Goal: Task Accomplishment & Management: Manage account settings

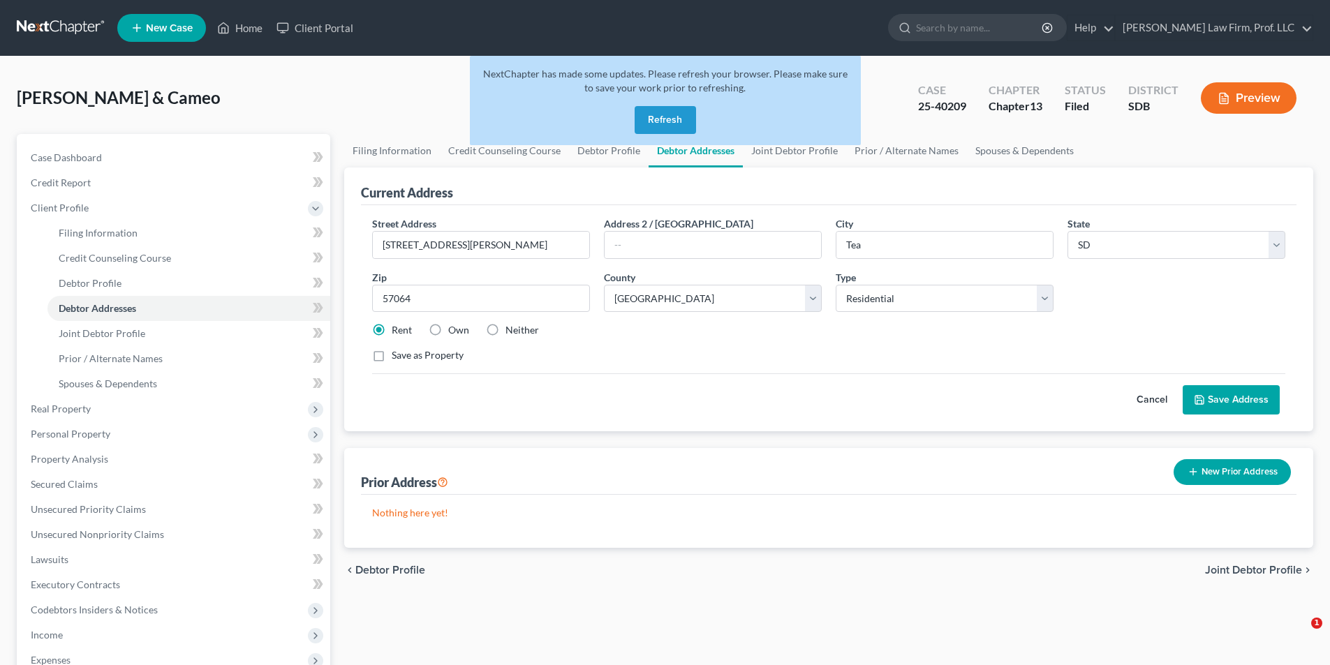
select select "43"
select select "40"
select select "0"
click at [662, 124] on button "Refresh" at bounding box center [665, 120] width 61 height 28
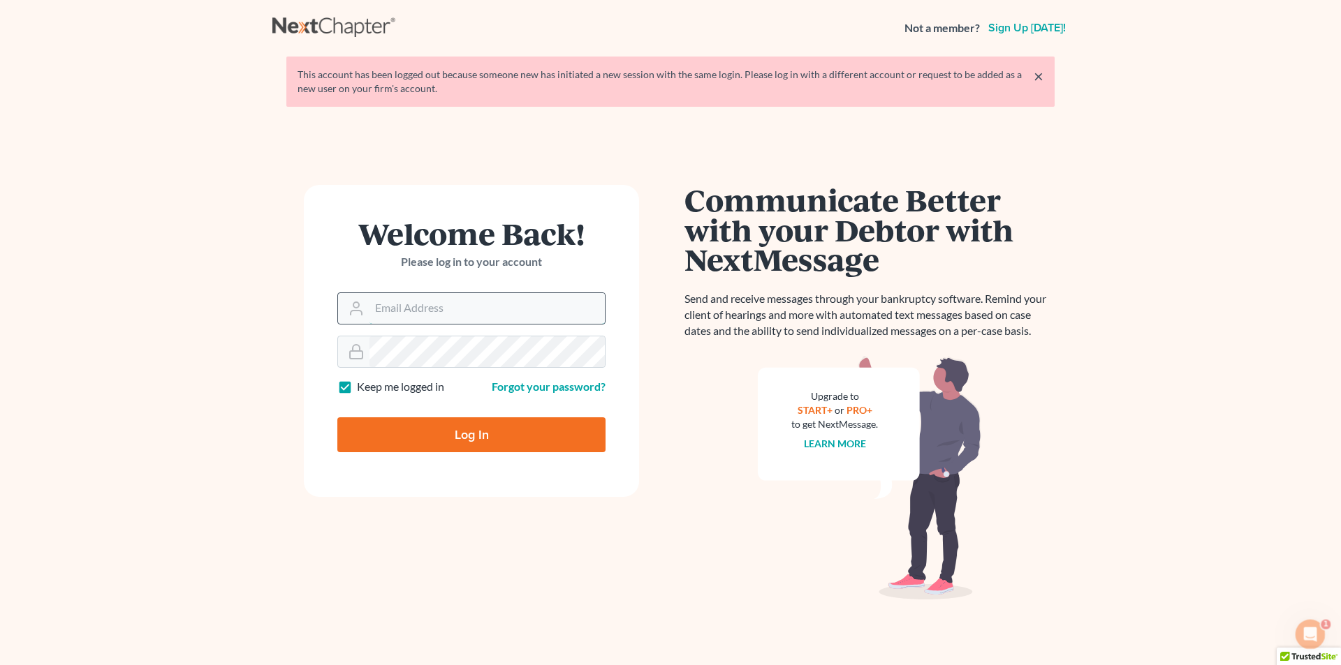
click at [536, 307] on input "Email Address" at bounding box center [486, 308] width 235 height 31
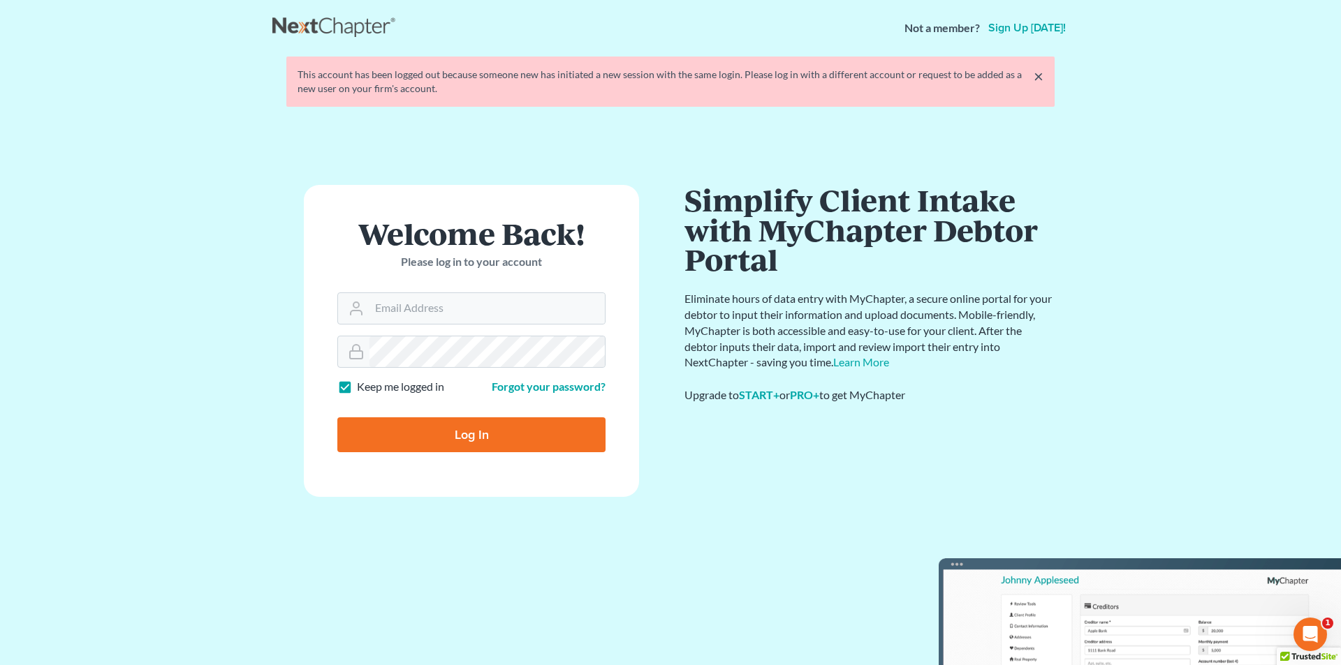
click at [1038, 76] on link "×" at bounding box center [1038, 76] width 10 height 17
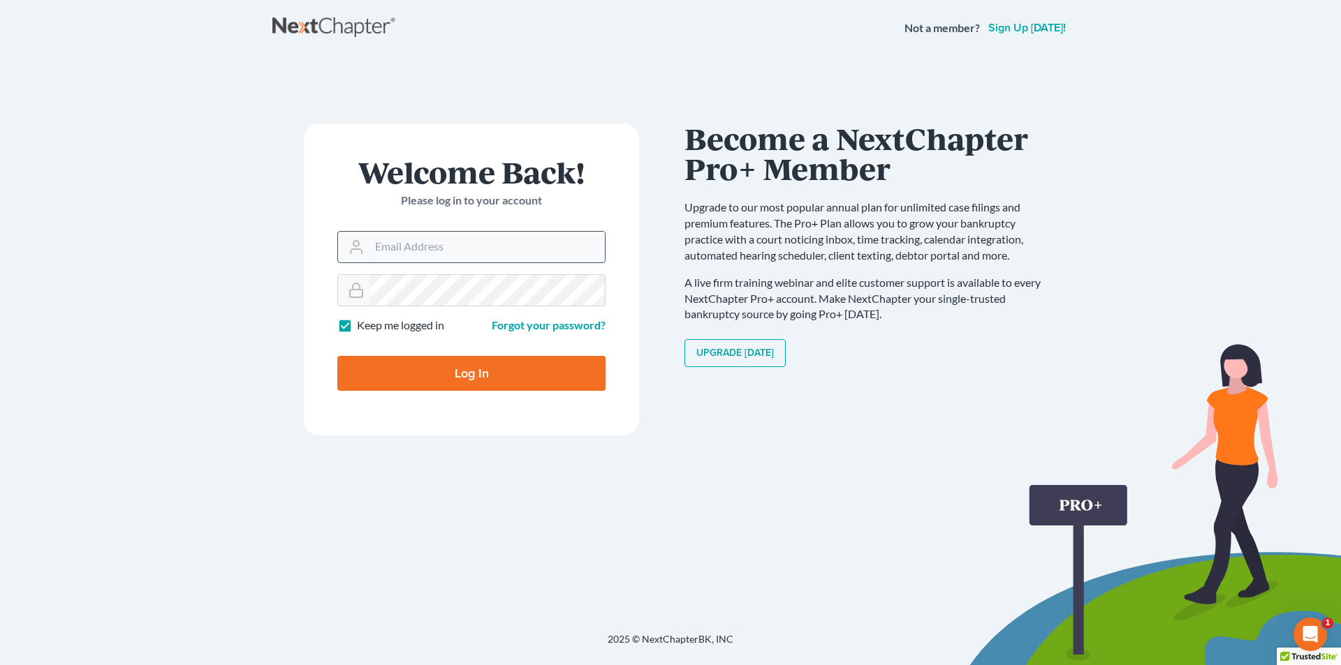
click at [408, 233] on input "Email Address" at bounding box center [486, 247] width 235 height 31
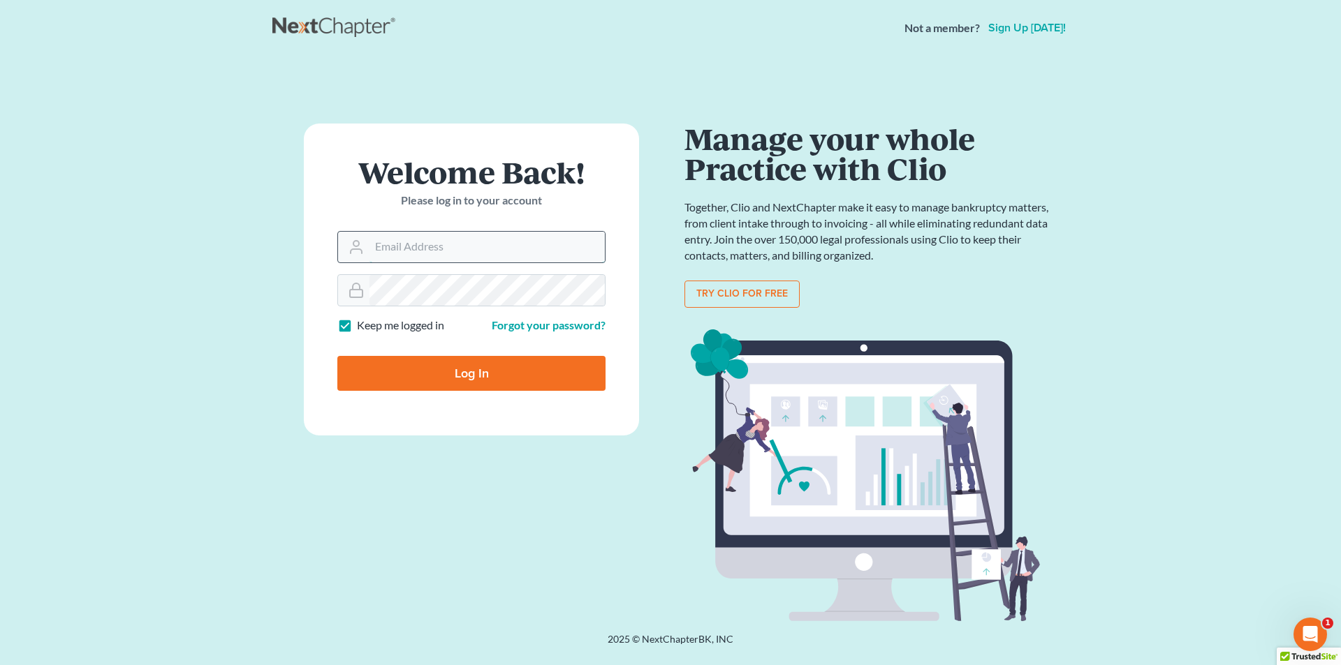
type input "anacker@sgsllc.com"
click at [472, 374] on input "Log In" at bounding box center [471, 373] width 268 height 35
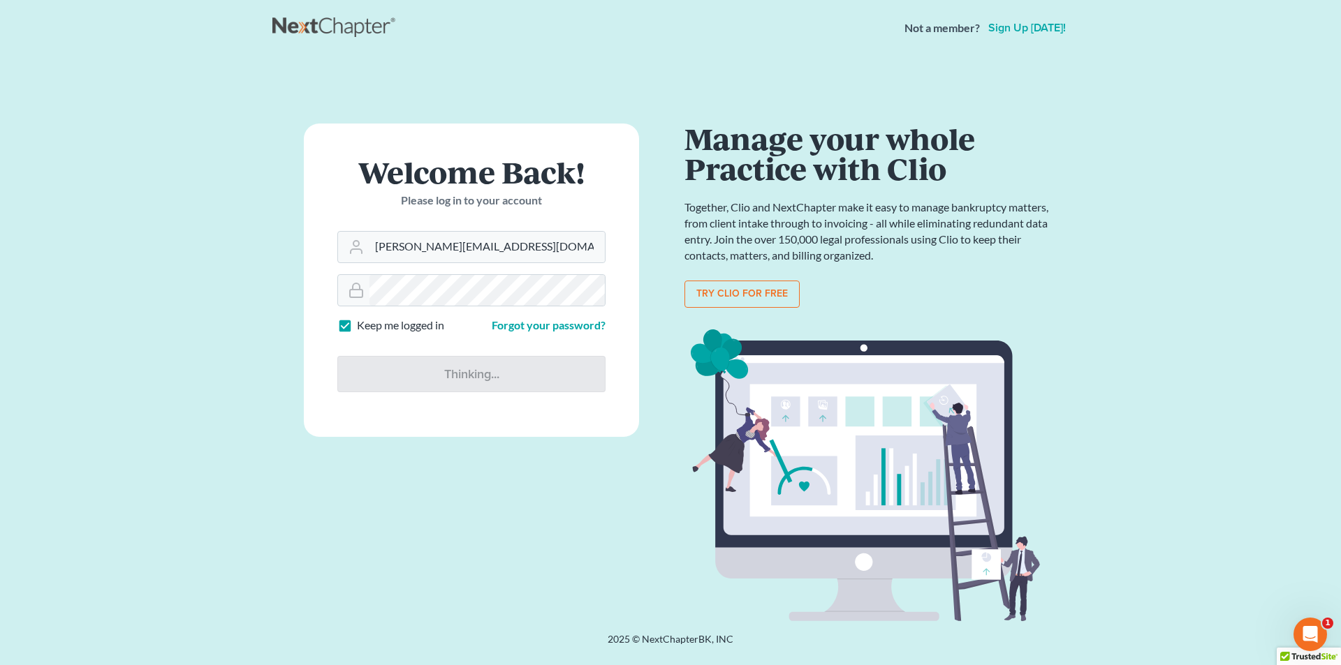
type input "Thinking..."
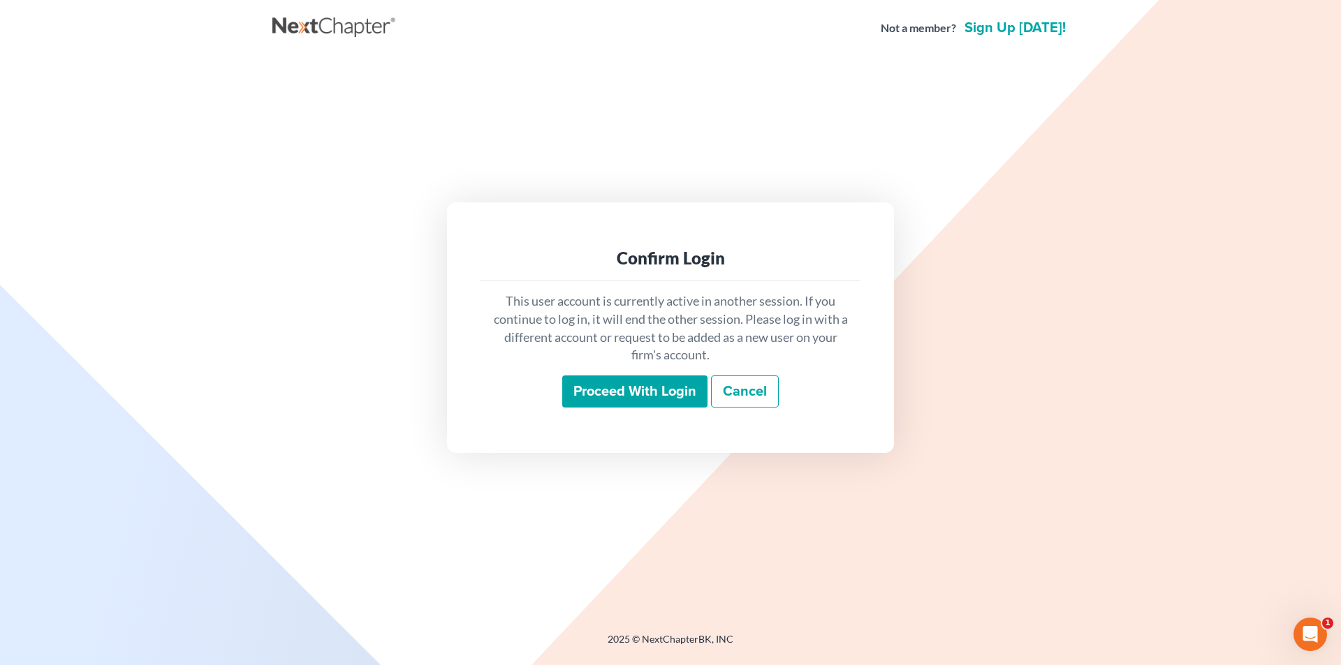
click at [742, 396] on link "Cancel" at bounding box center [745, 392] width 68 height 32
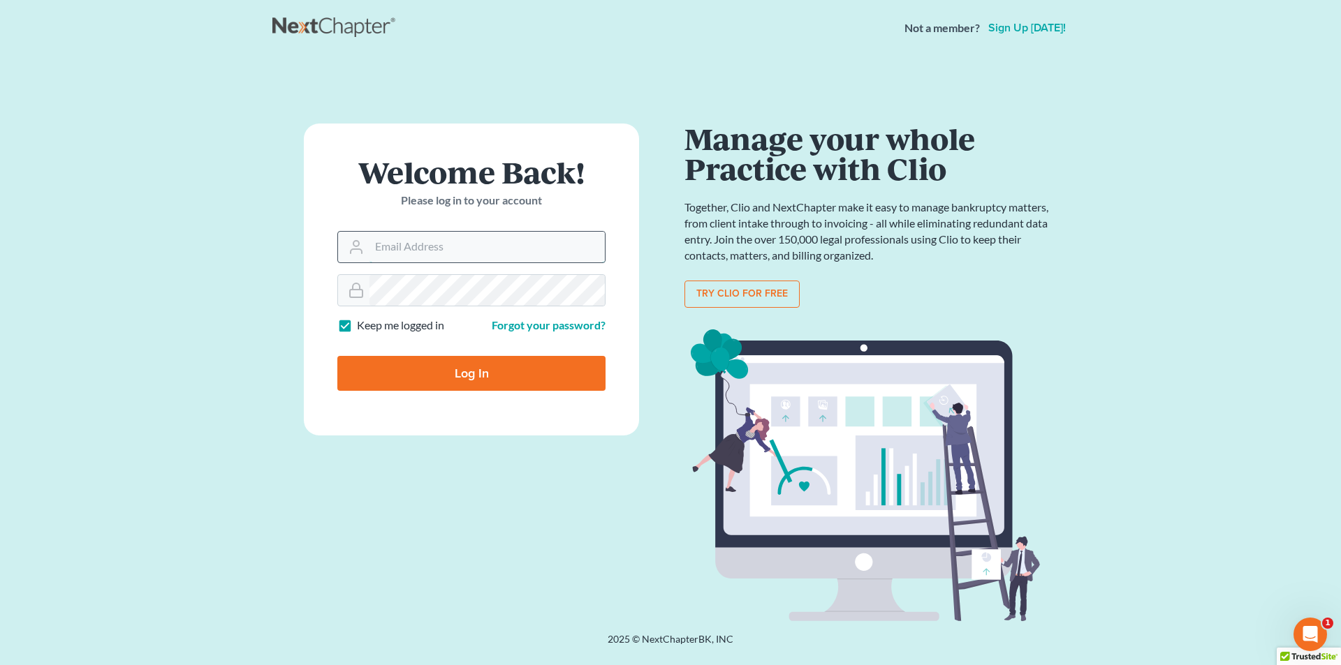
click at [494, 240] on input "Email Address" at bounding box center [486, 247] width 235 height 31
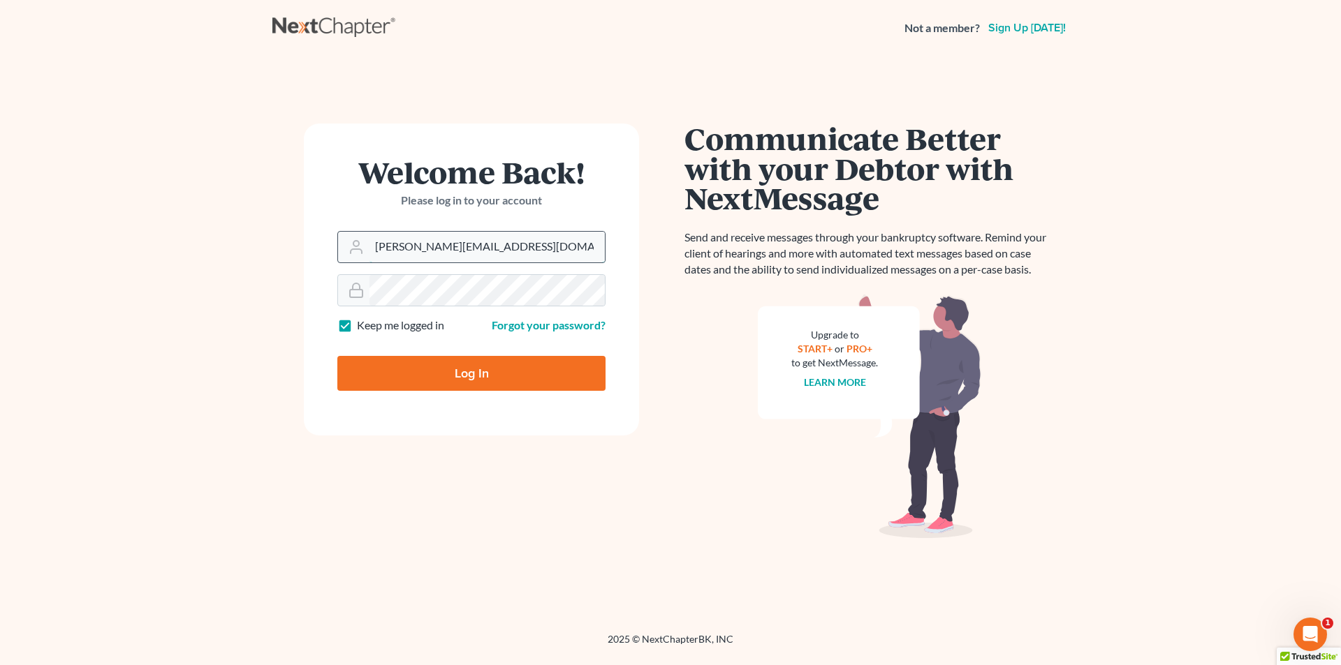
type input "ryan@sgsllc.com"
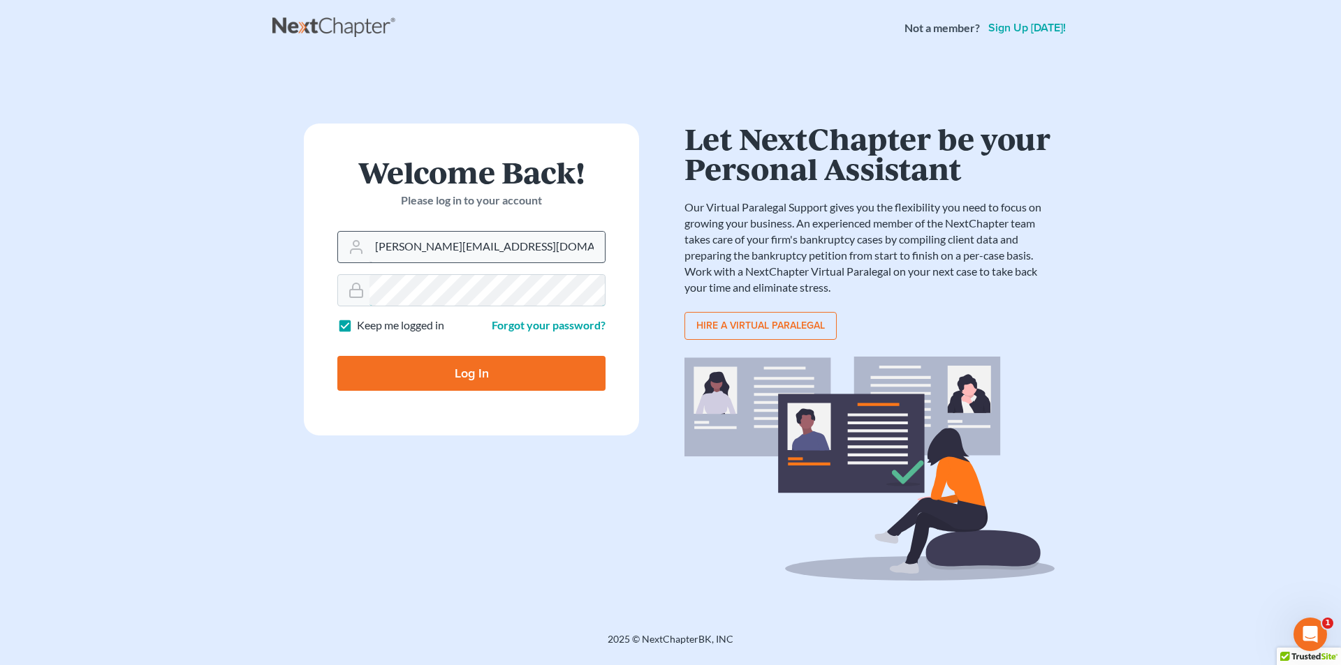
click at [337, 356] on input "Log In" at bounding box center [471, 373] width 268 height 35
type input "Thinking..."
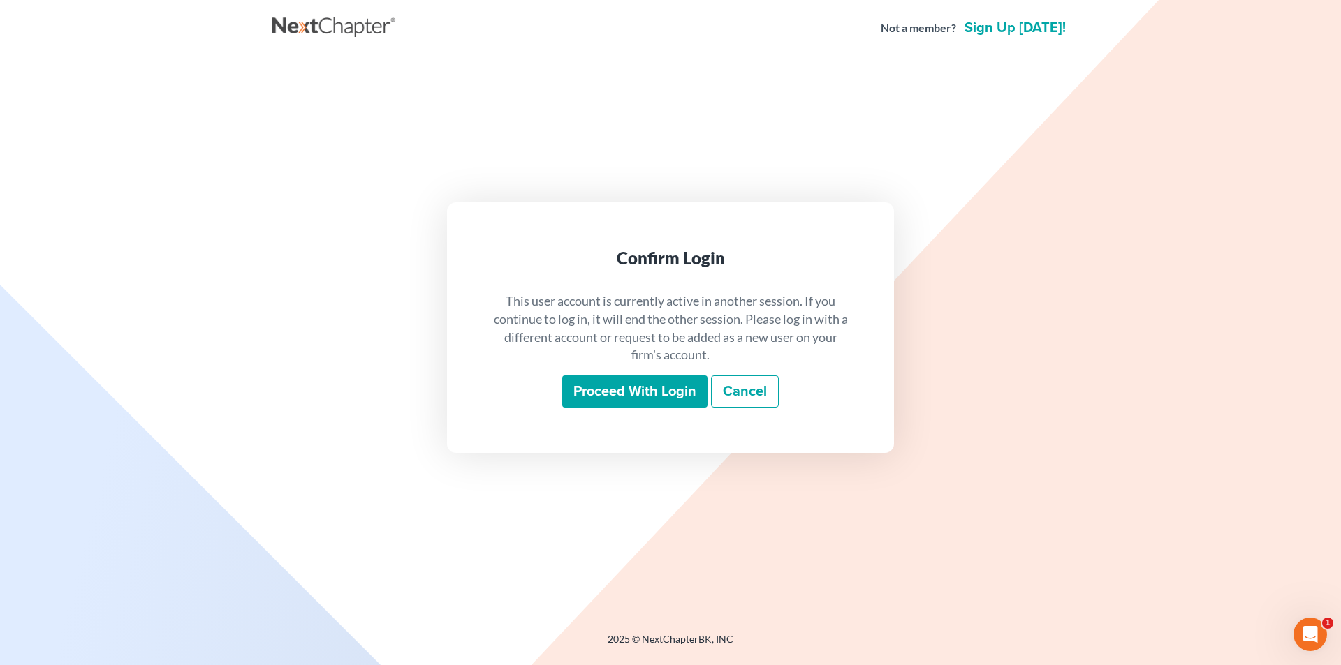
click at [646, 387] on input "Proceed with login" at bounding box center [634, 392] width 145 height 32
